Goal: Information Seeking & Learning: Learn about a topic

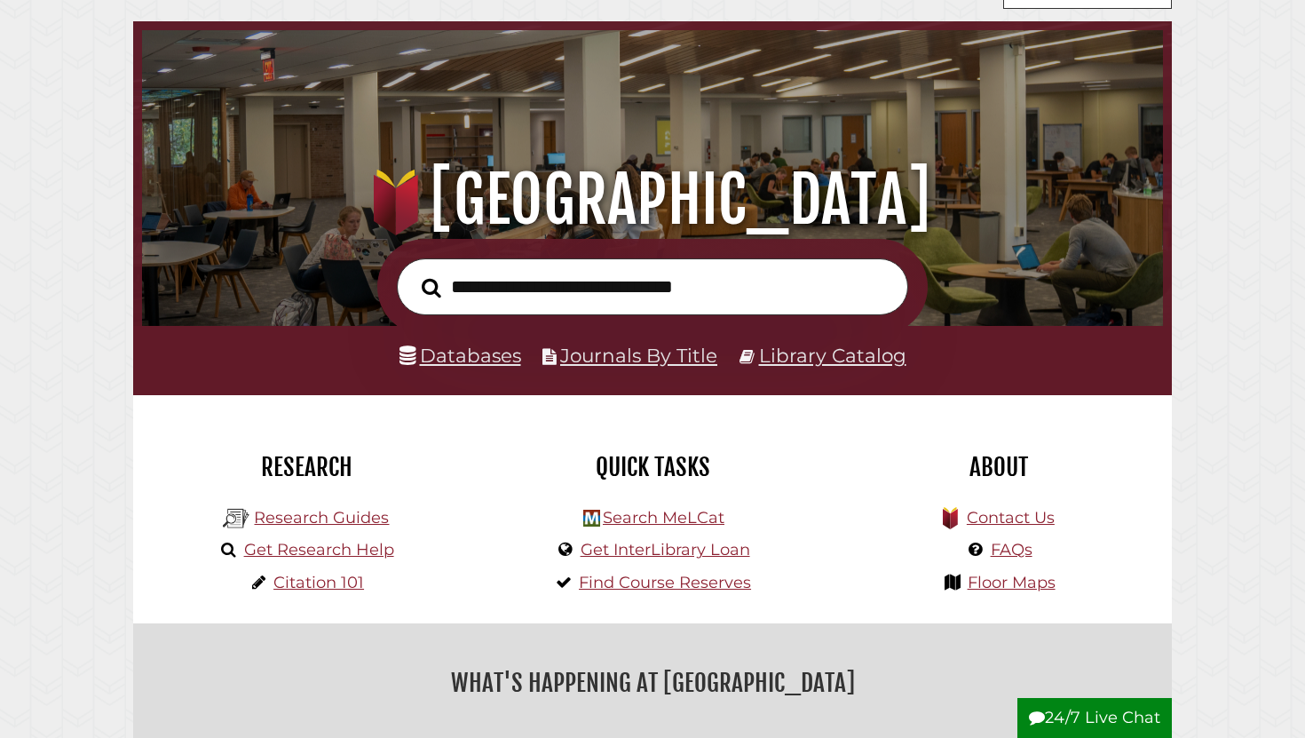
scroll to position [67, 0]
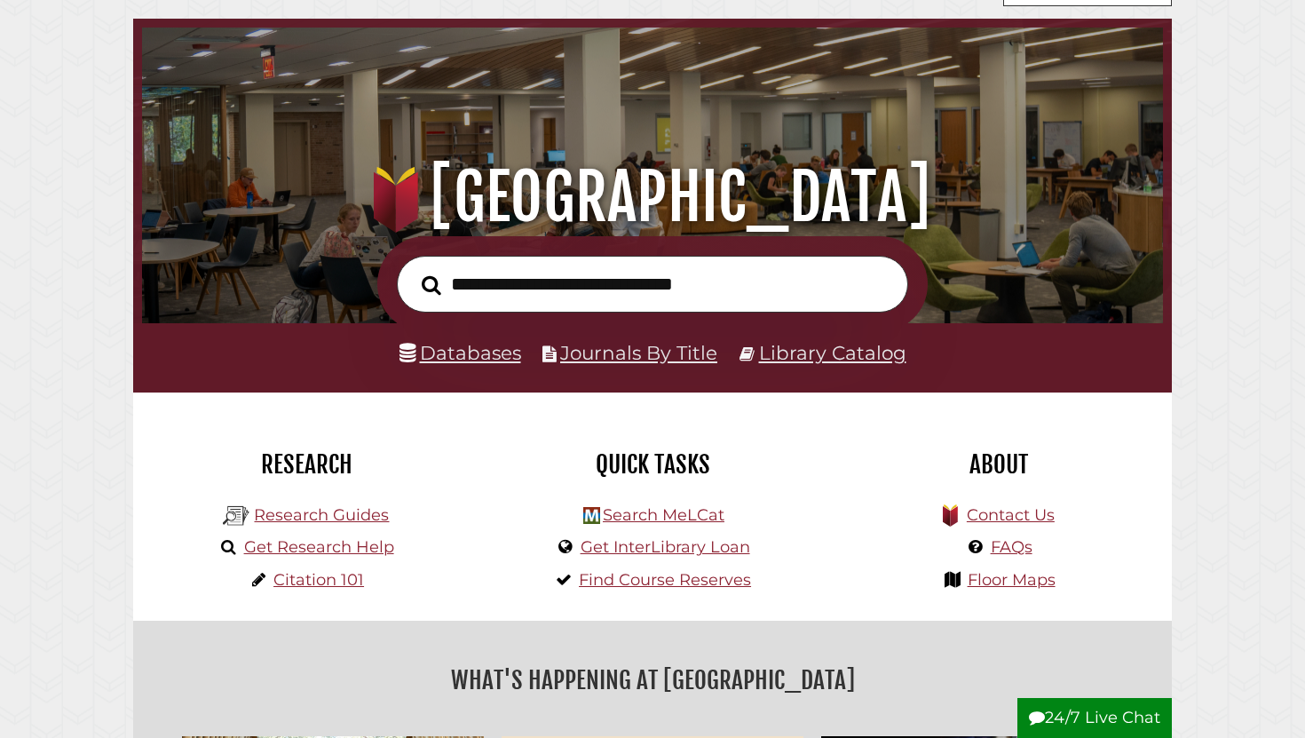
click at [664, 283] on input "text" at bounding box center [652, 285] width 511 height 58
type input "**********"
click at [413, 270] on button "Search" at bounding box center [431, 285] width 37 height 30
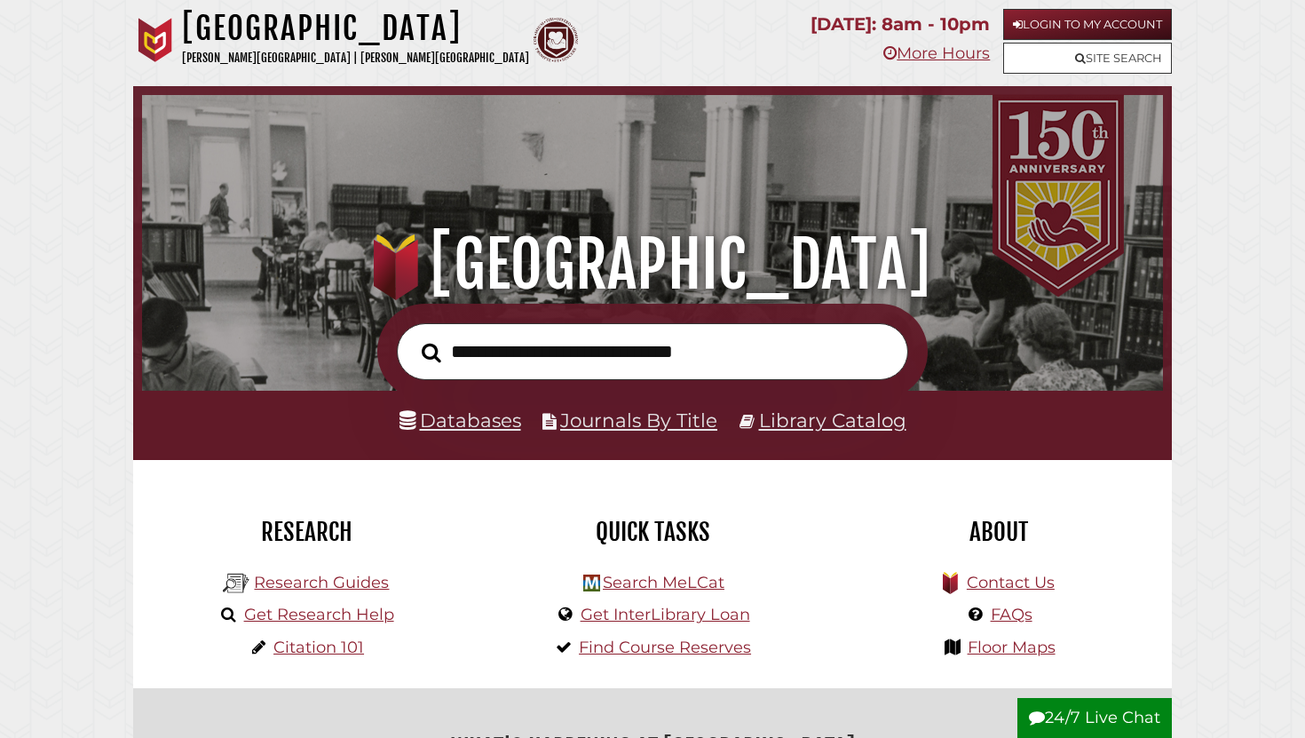
scroll to position [337, 1012]
click at [468, 431] on link "Databases" at bounding box center [461, 419] width 122 height 23
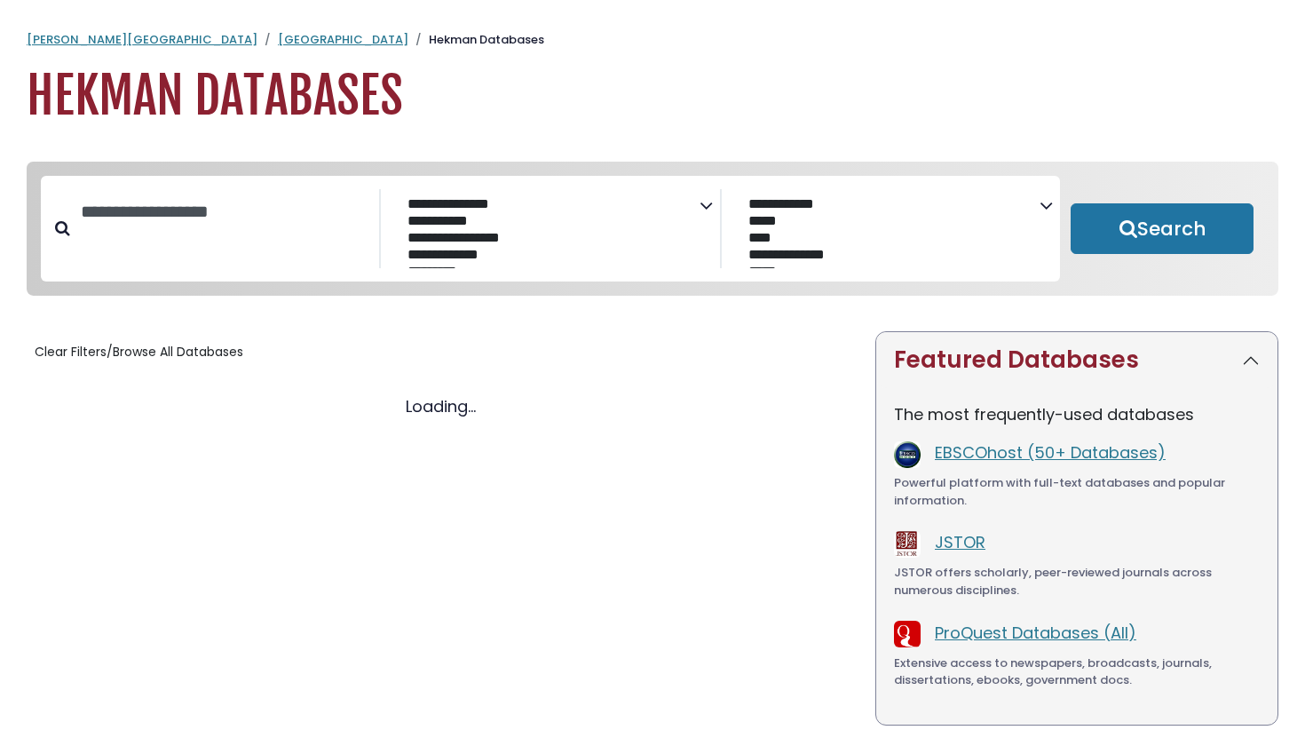
select select "Database Subject Filter"
select select "Database Vendors Filter"
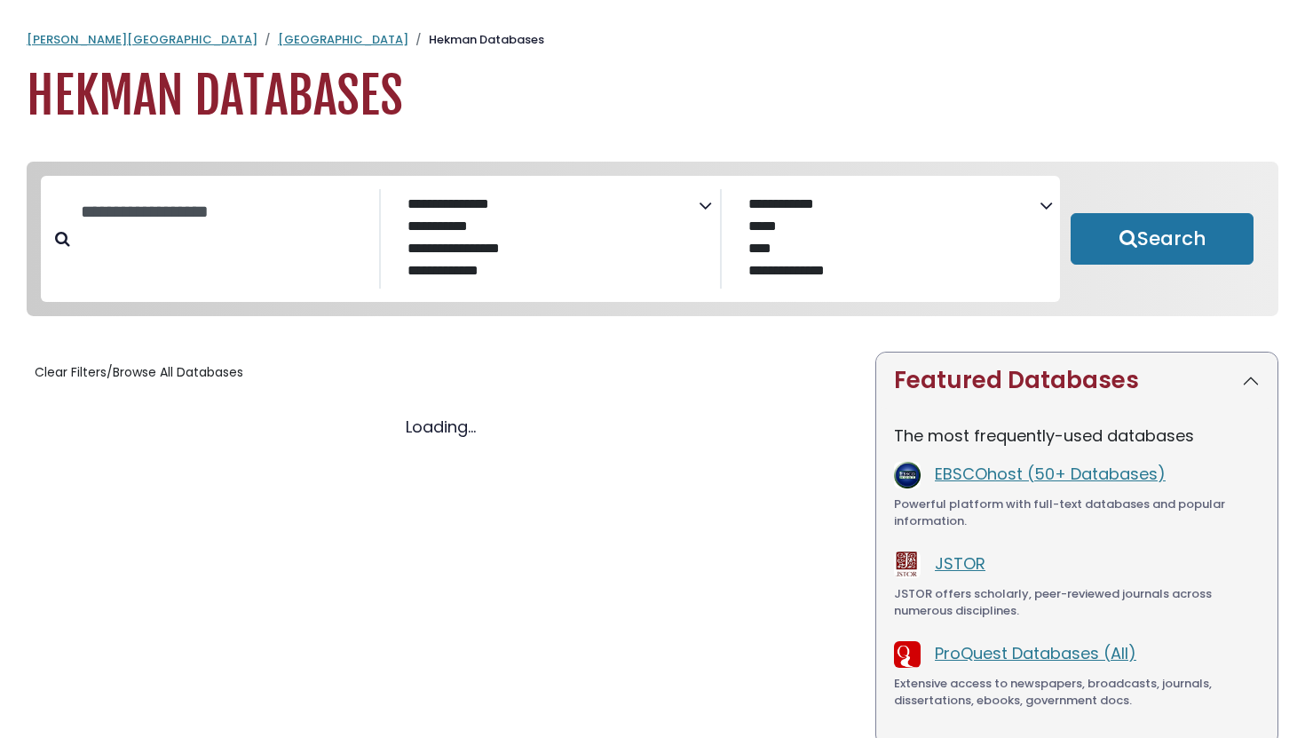
select select "Database Subject Filter"
select select "Database Vendors Filter"
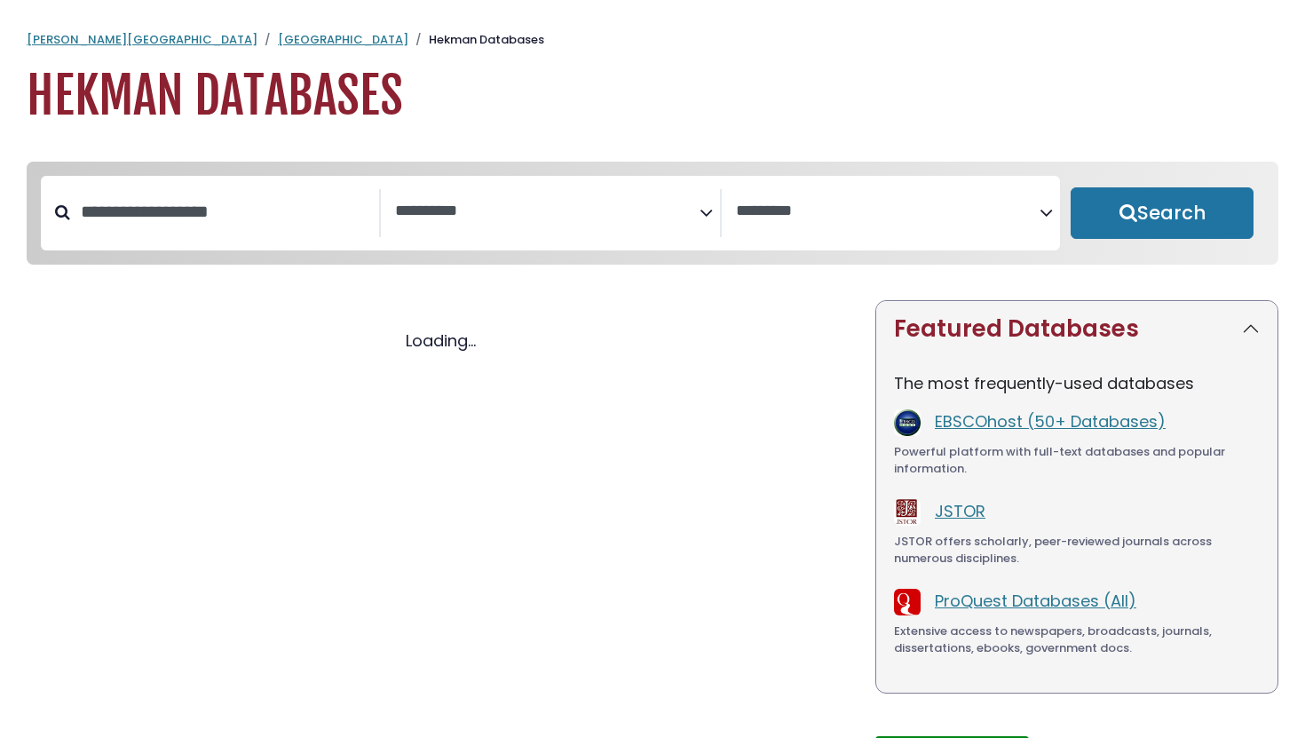
select select "Database Subject Filter"
select select "Database Vendors Filter"
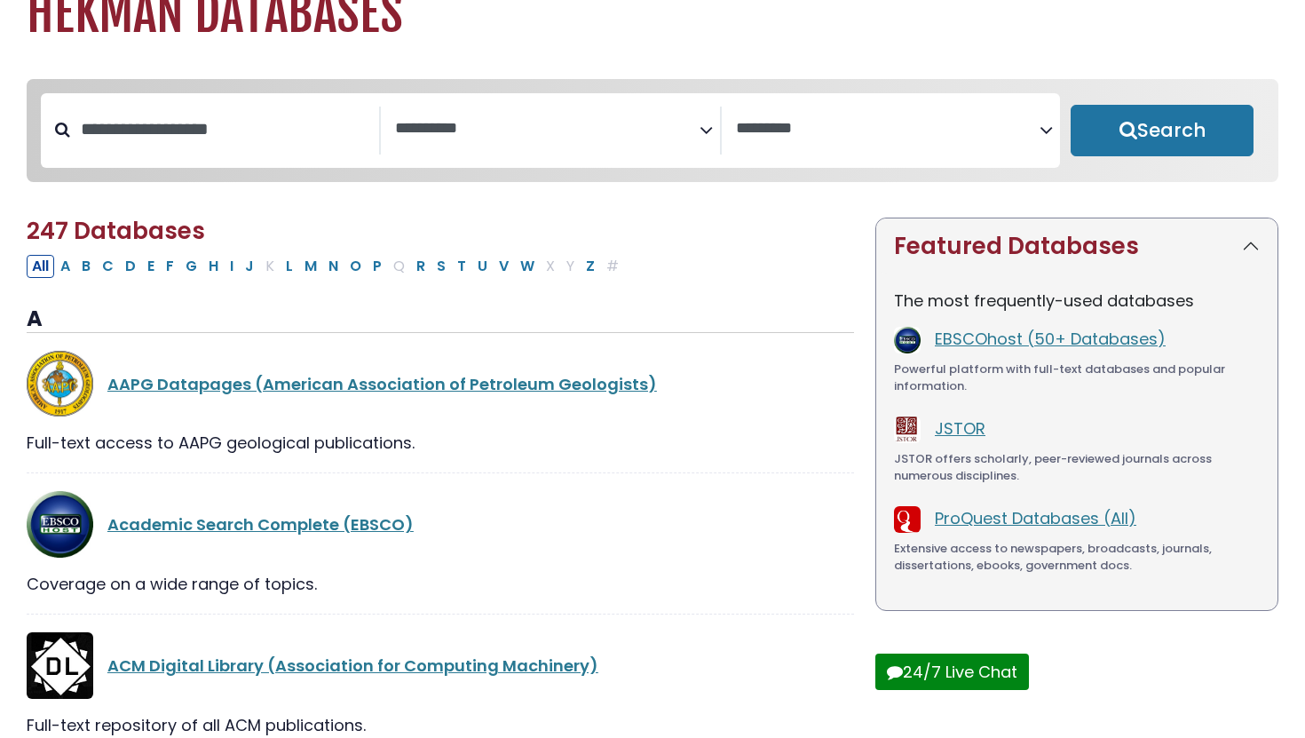
scroll to position [87, 0]
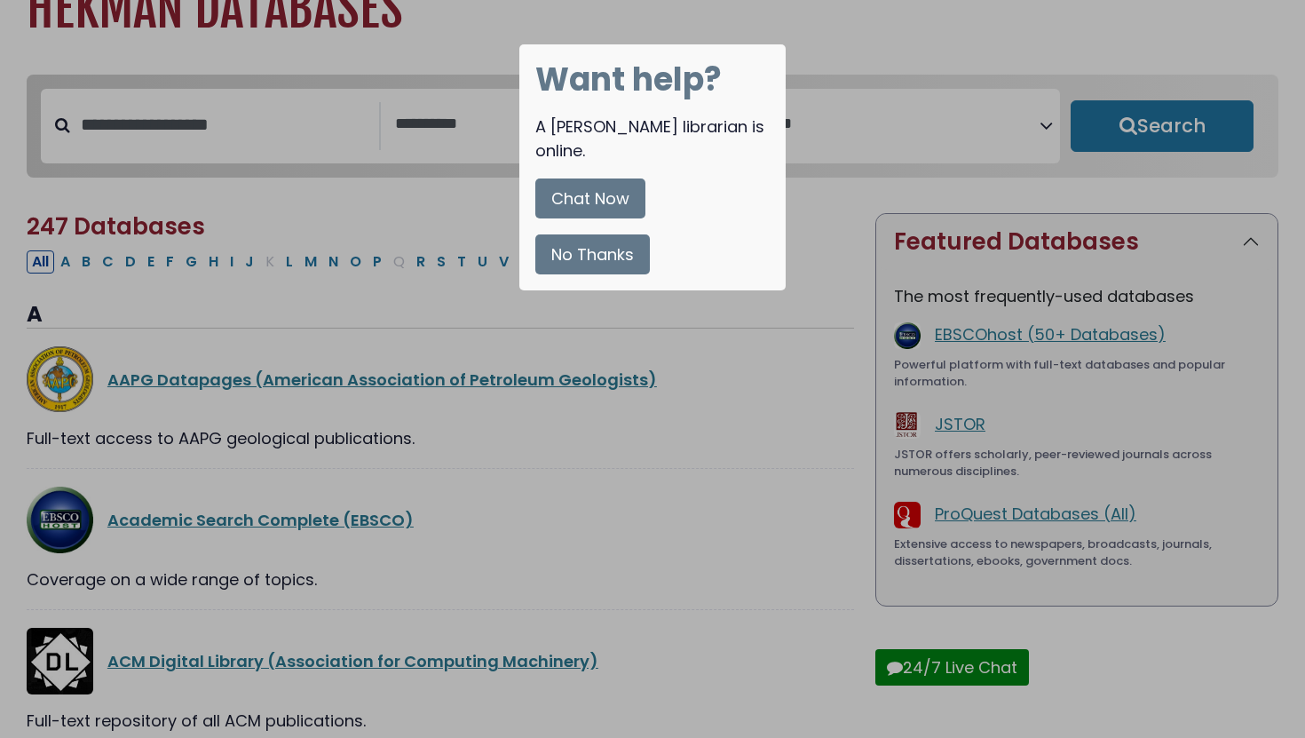
click at [604, 239] on button "No Thanks" at bounding box center [592, 254] width 115 height 40
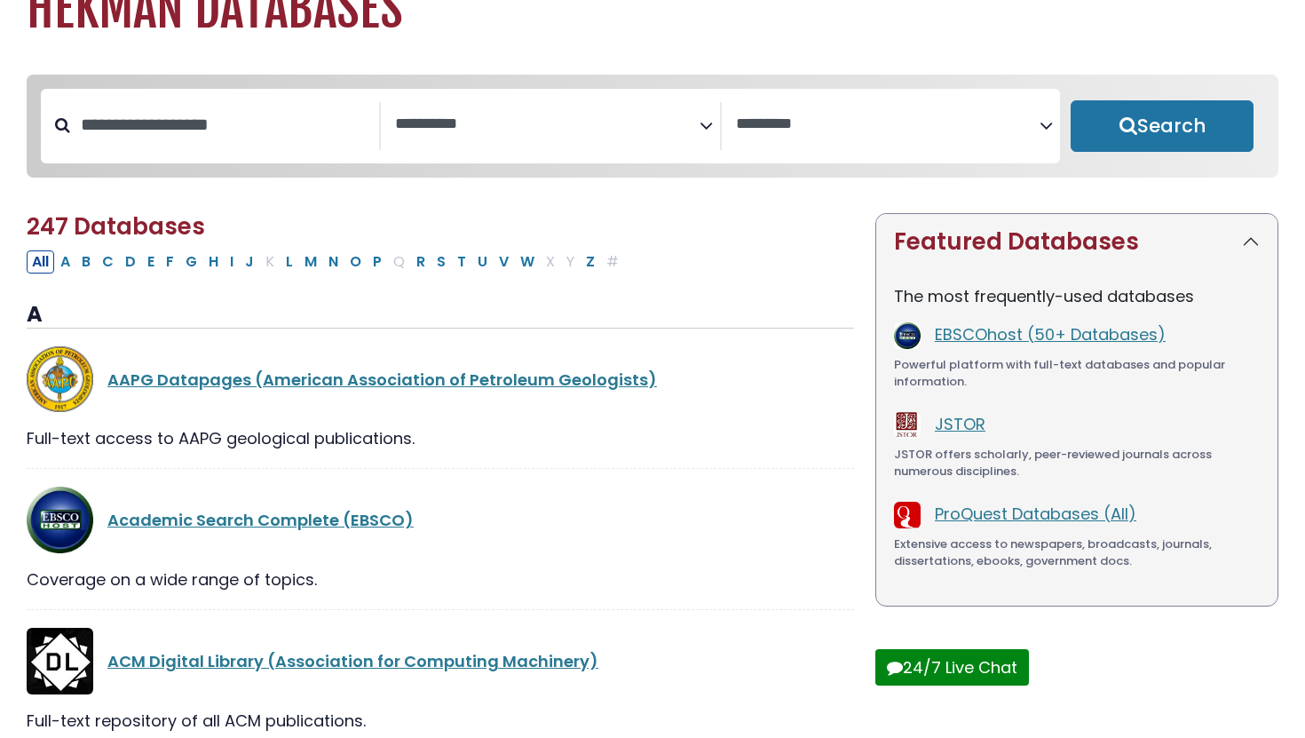
click at [610, 130] on textarea "Search" at bounding box center [547, 124] width 304 height 19
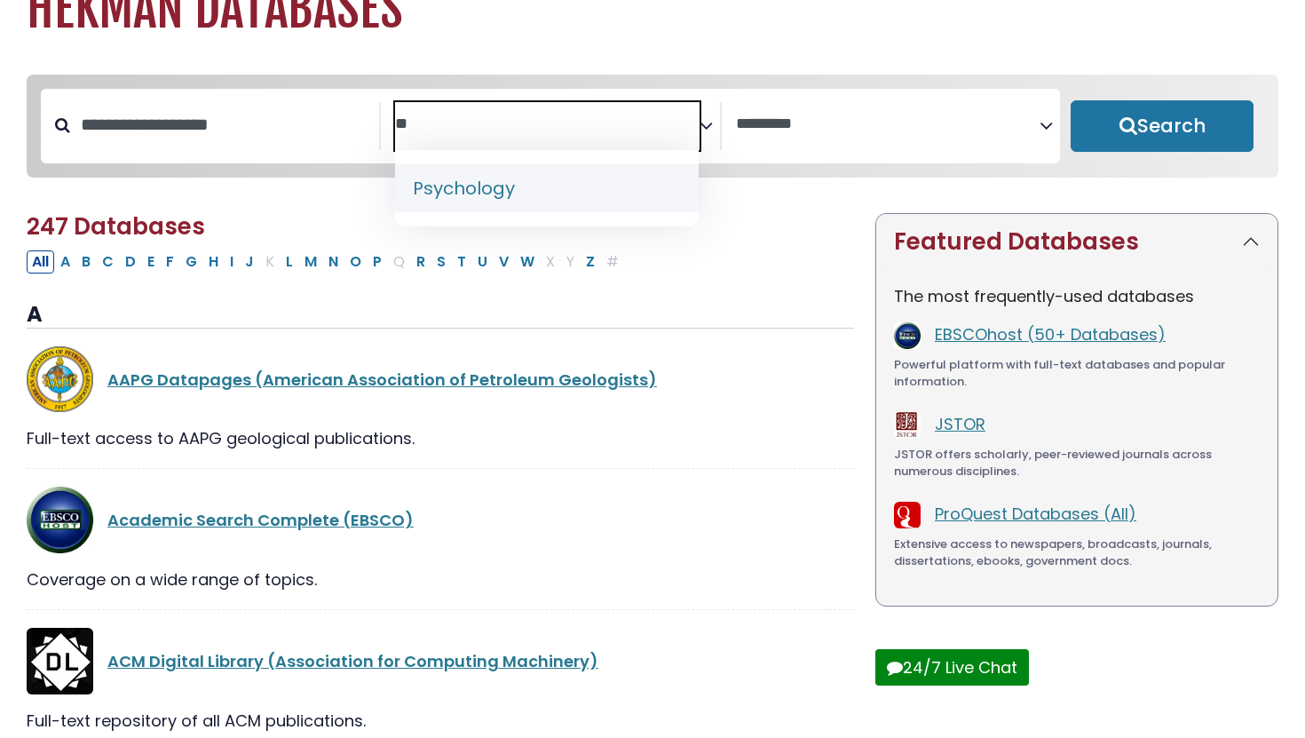
type textarea "**"
select select "*****"
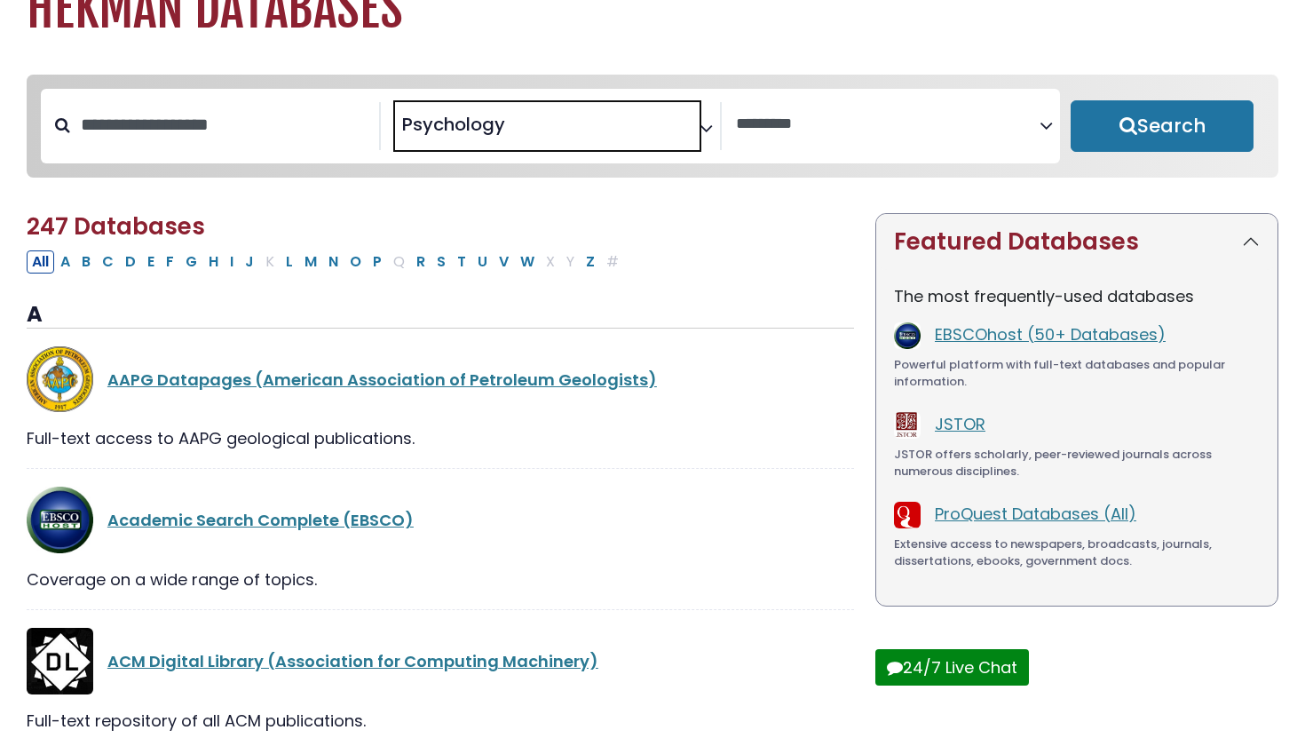
click at [937, 115] on textarea "Search" at bounding box center [888, 124] width 304 height 19
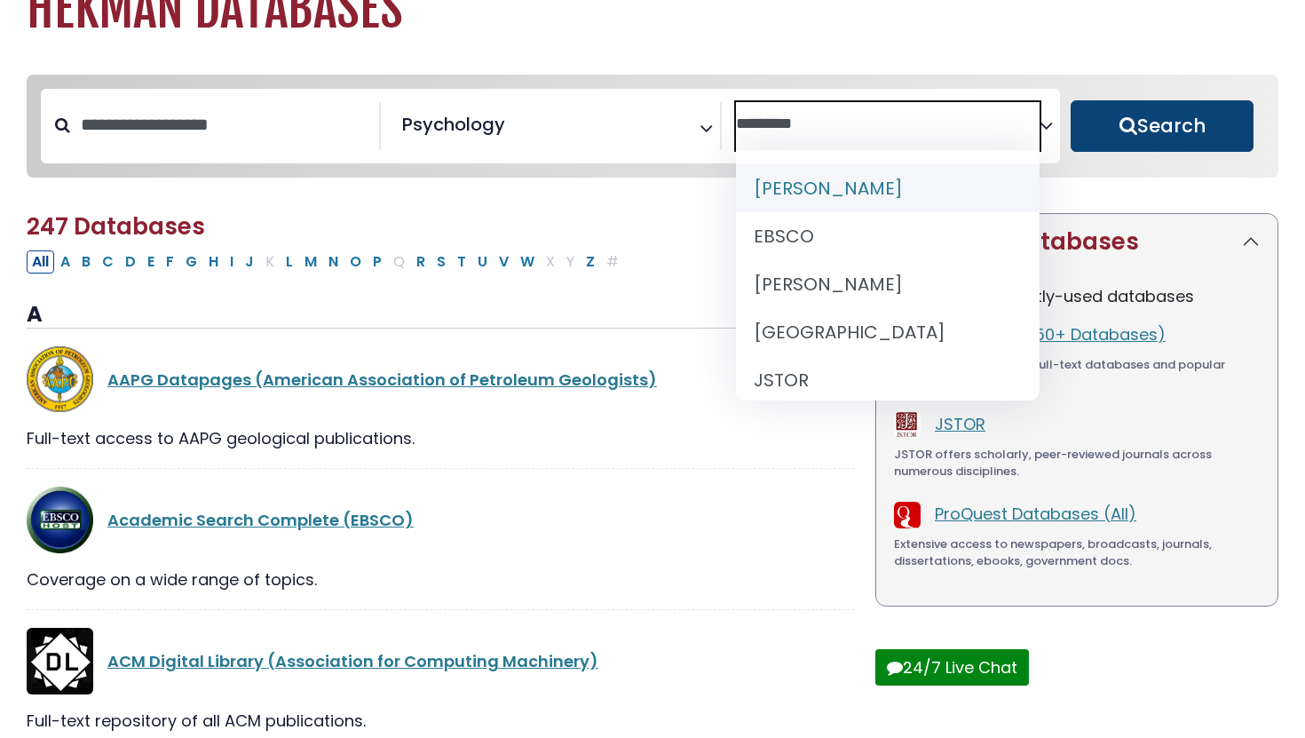
click at [1158, 131] on button "Search" at bounding box center [1162, 125] width 183 height 51
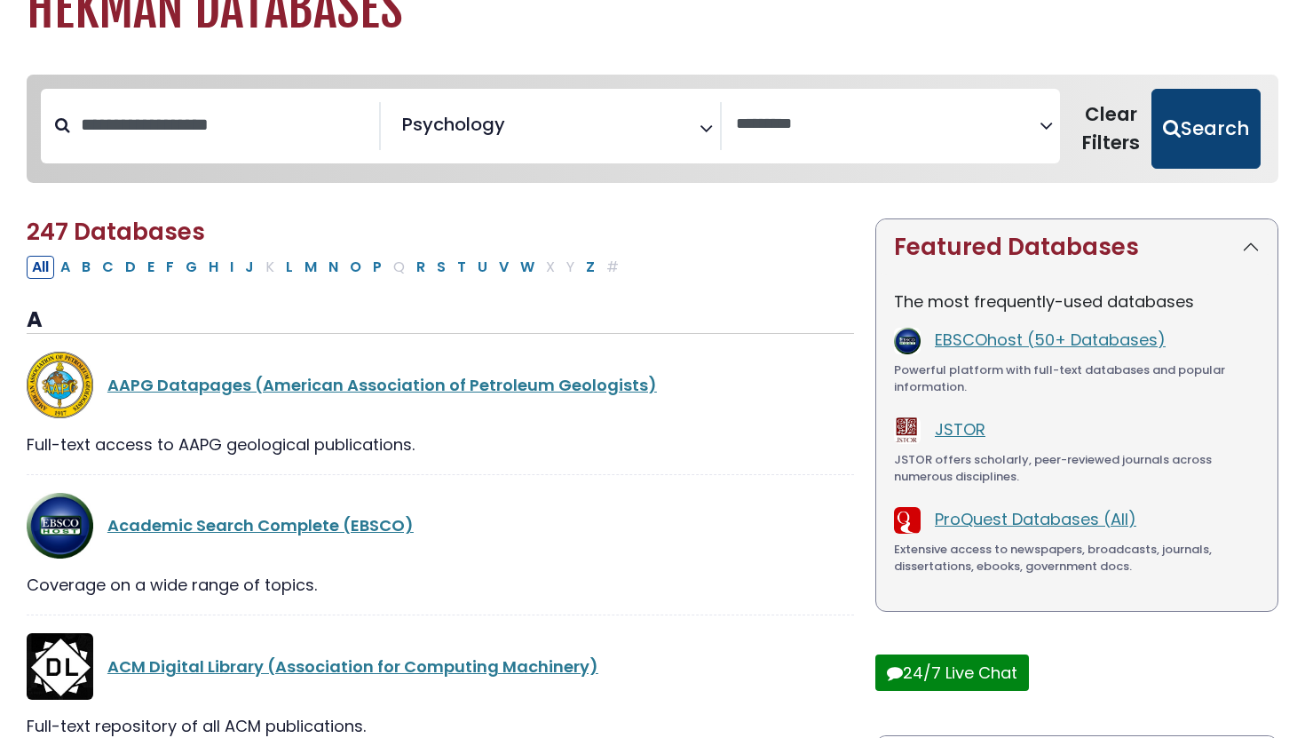
select select "Database Vendors Filter"
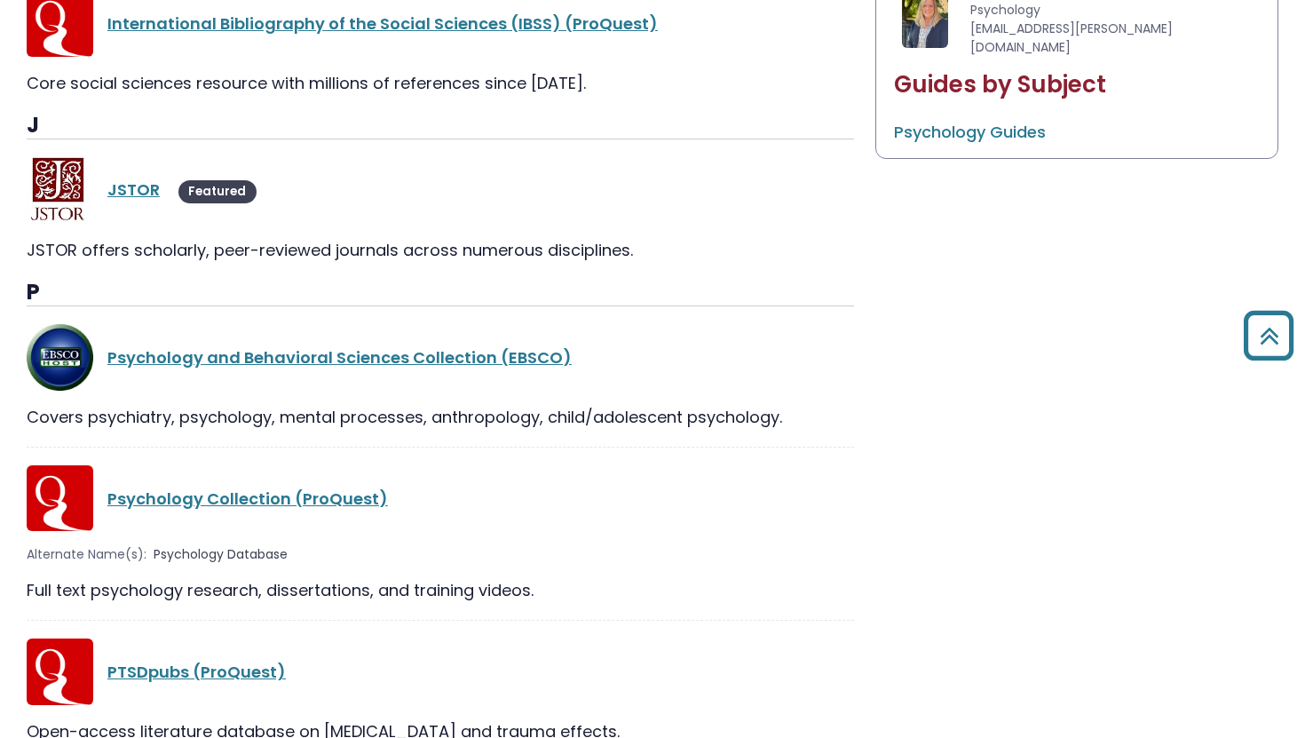
scroll to position [945, 0]
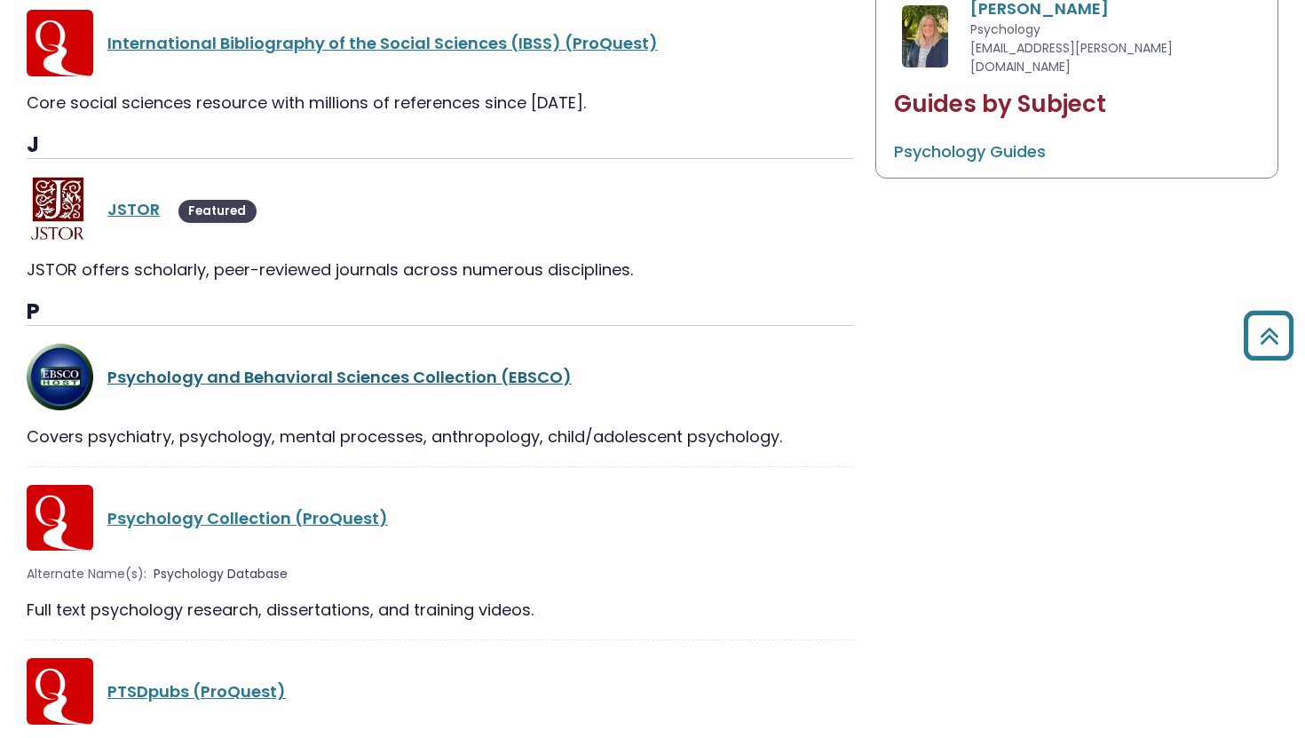
click at [312, 379] on link "Psychology and Behavioral Sciences Collection (EBSCO)" at bounding box center [339, 377] width 464 height 22
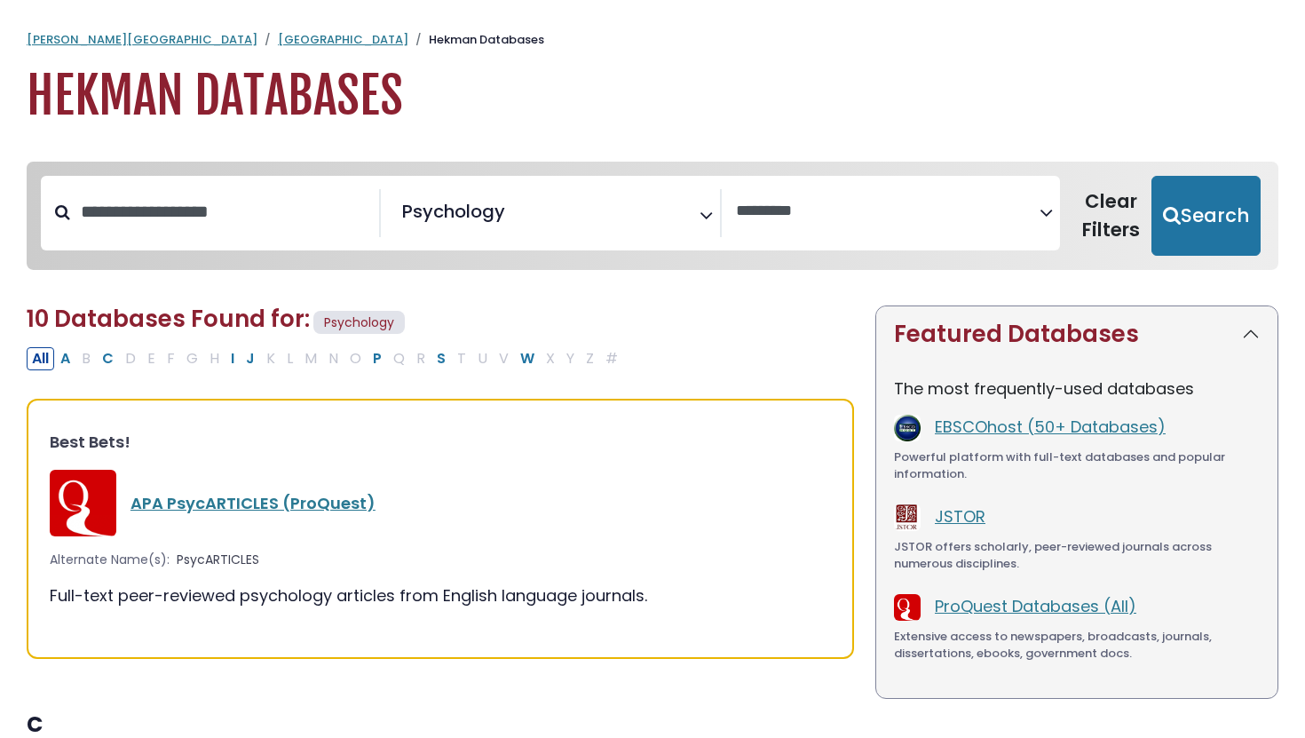
select select "Database Vendors Filter"
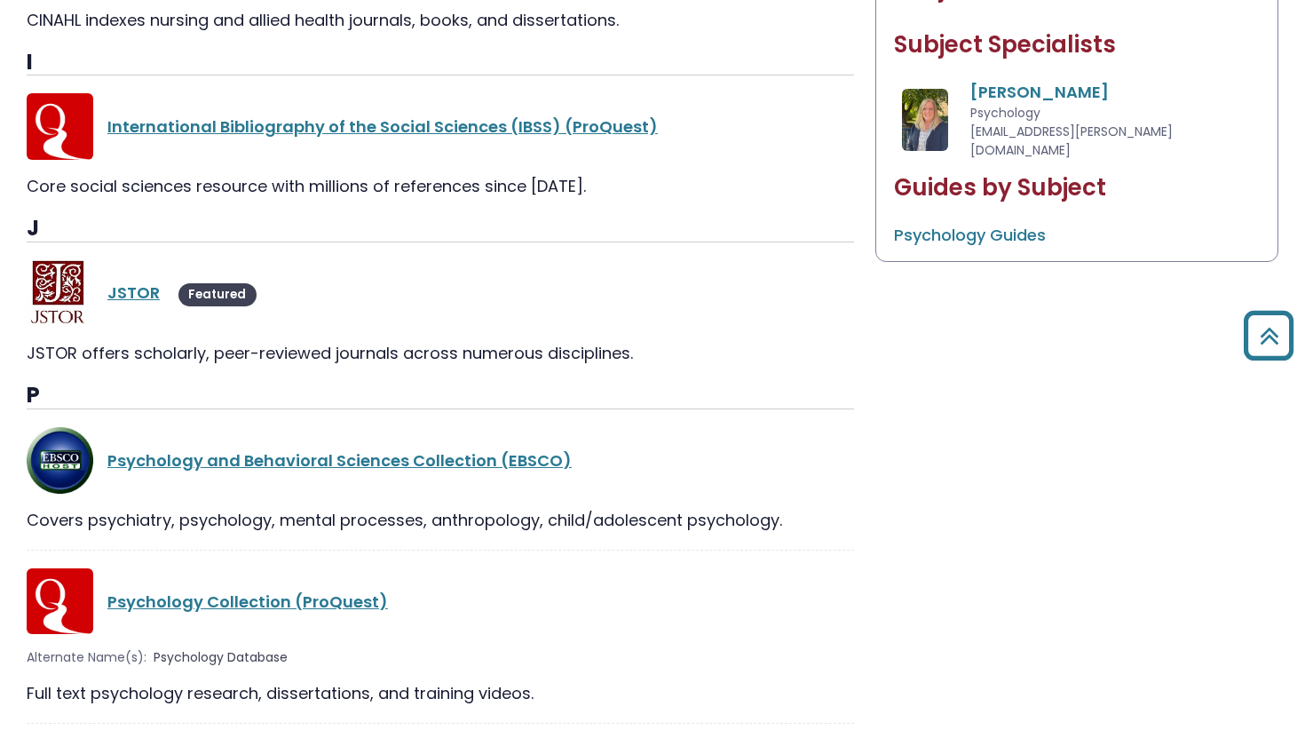
scroll to position [861, 0]
click at [138, 287] on link "JSTOR" at bounding box center [133, 293] width 52 height 22
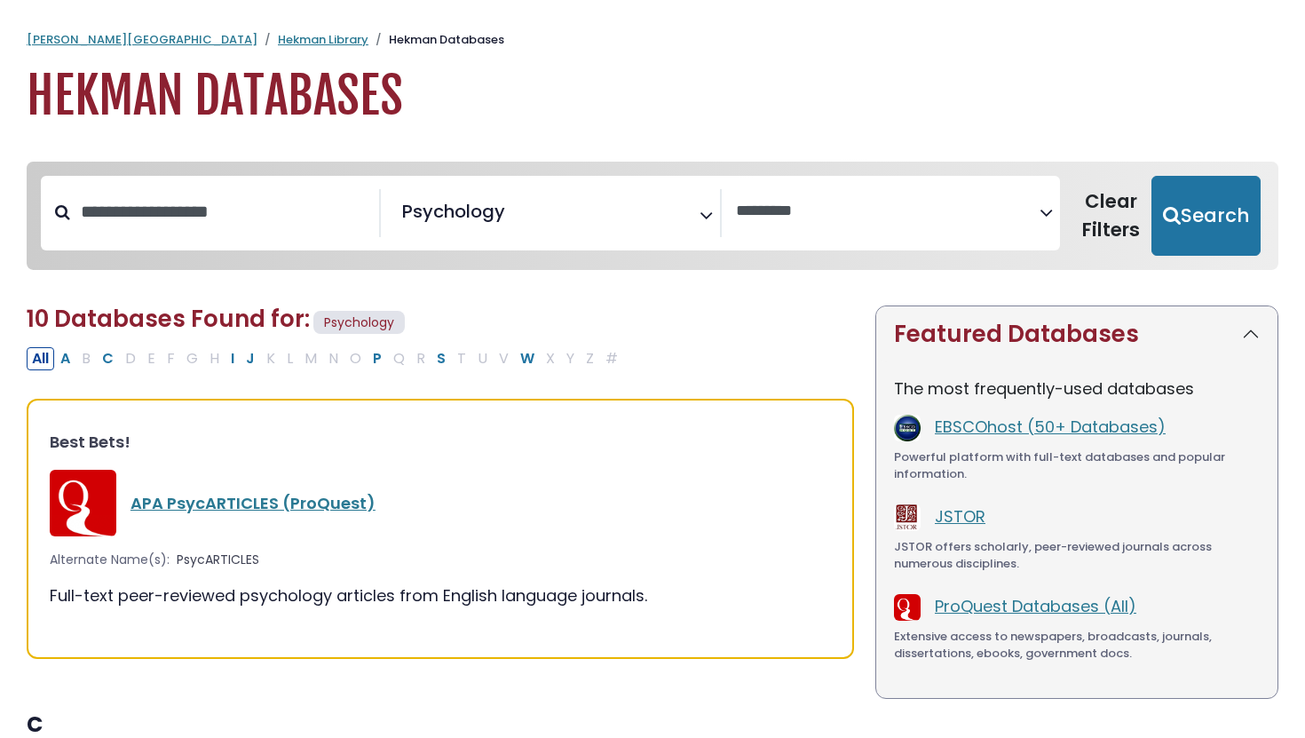
select select "Database Vendors Filter"
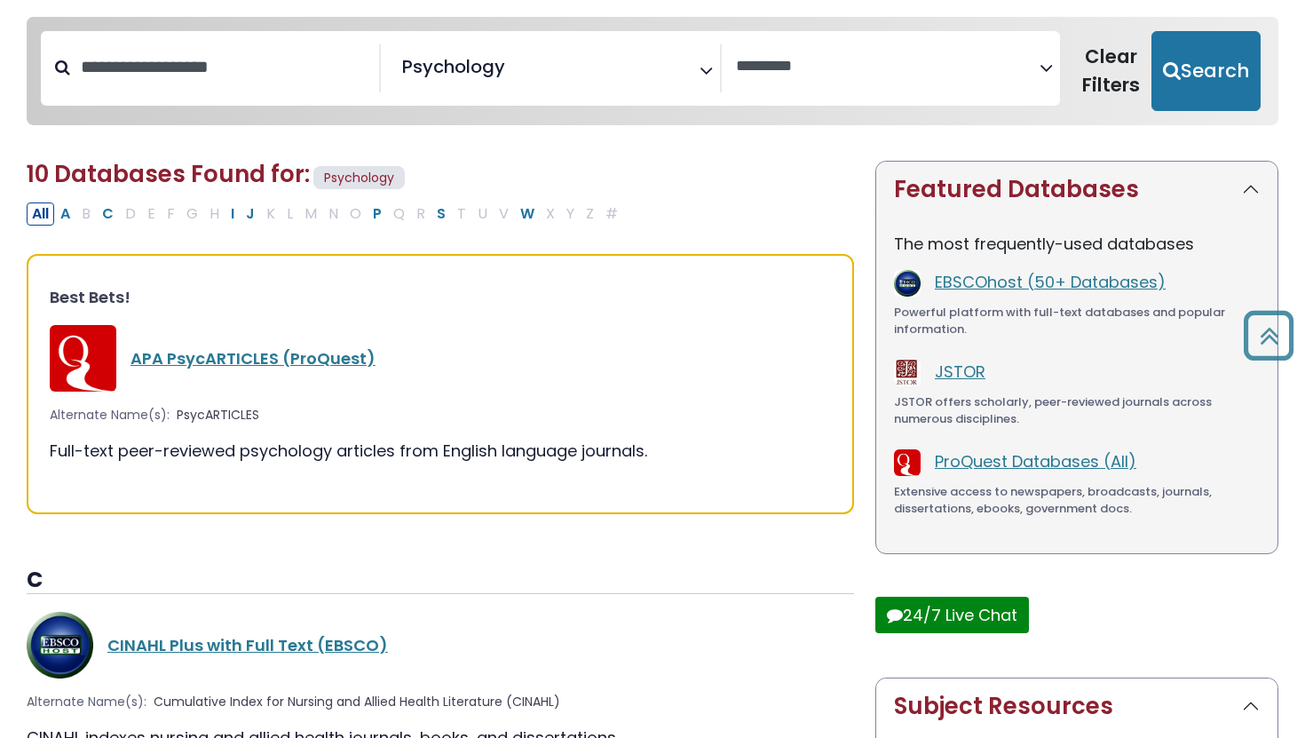
scroll to position [140, 0]
